Goal: Check status

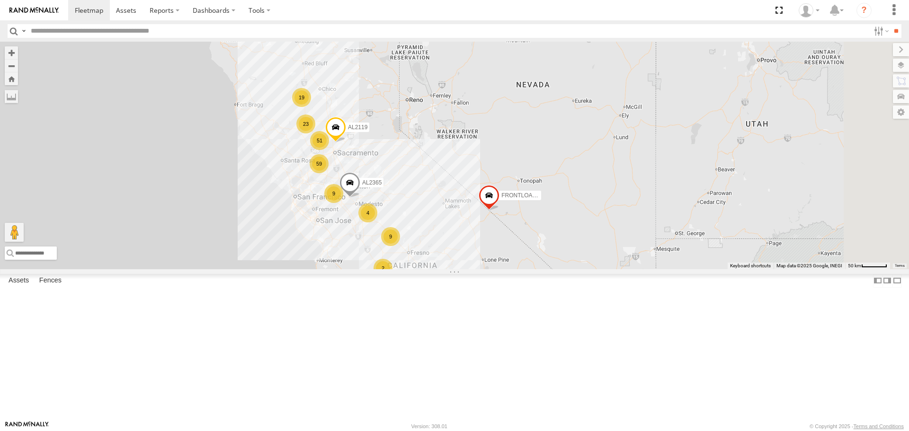
drag, startPoint x: 656, startPoint y: 292, endPoint x: 625, endPoint y: 210, distance: 87.7
click at [625, 210] on div "FRONTLOADER JD344H 23 59 9 19 51 4 2 9 AL2365 AL2119" at bounding box center [454, 155] width 909 height 227
